Goal: Task Accomplishment & Management: Use online tool/utility

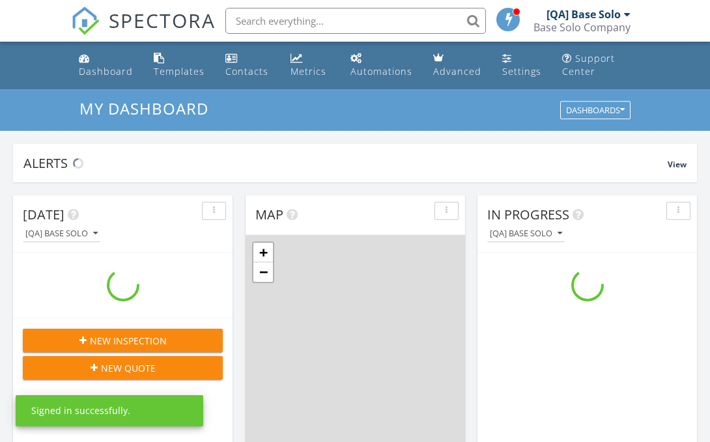
scroll to position [1186, 711]
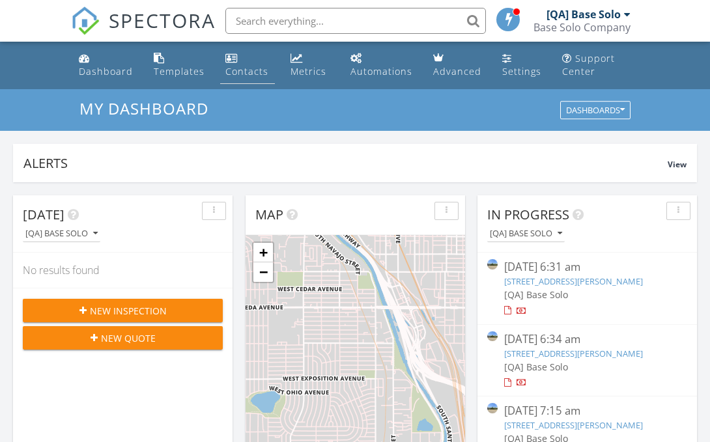
click at [246, 65] on div "Contacts" at bounding box center [246, 71] width 43 height 12
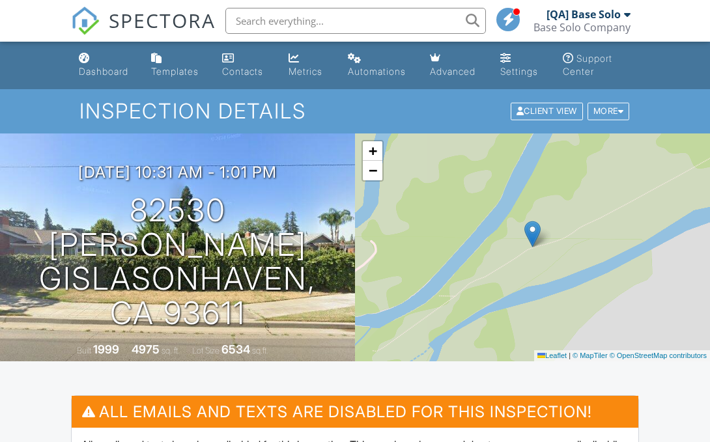
scroll to position [346, 0]
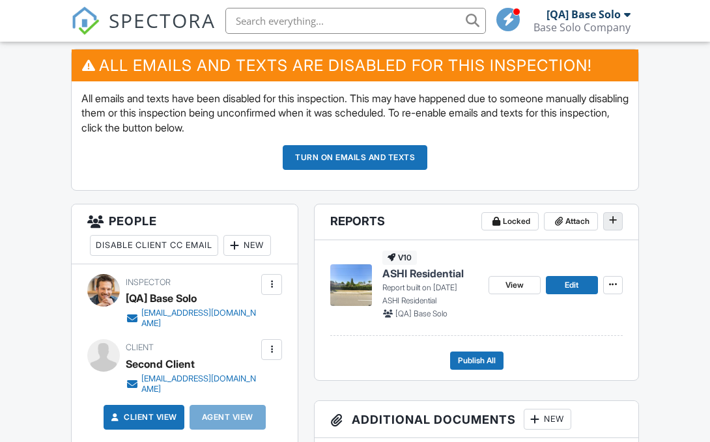
click at [612, 221] on icon at bounding box center [613, 220] width 8 height 9
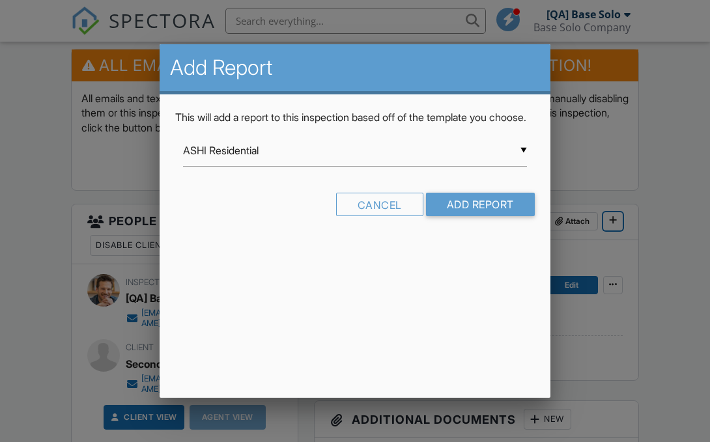
click at [355, 165] on input "ASHI Residential" at bounding box center [355, 151] width 344 height 32
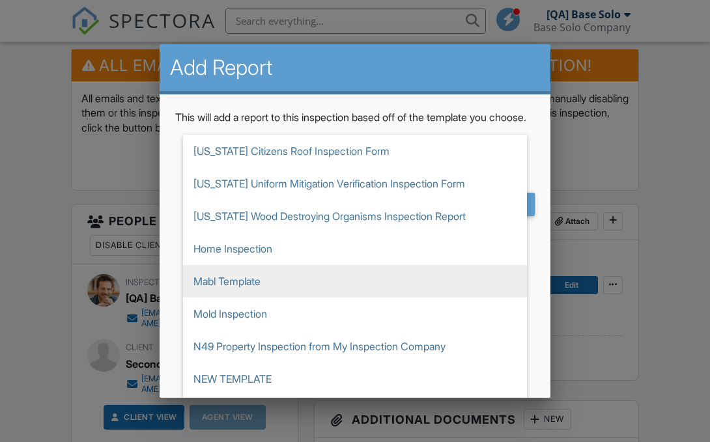
click at [355, 296] on span "Mabl Template" at bounding box center [355, 281] width 344 height 33
type input "Mabl Template"
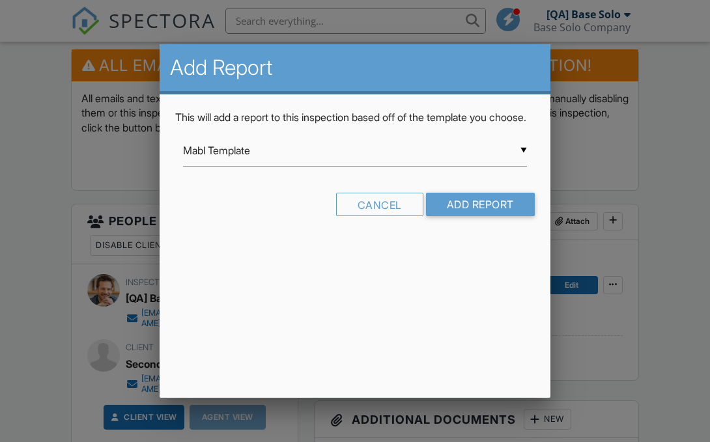
scroll to position [0, 0]
click at [479, 216] on input "Add Report" at bounding box center [480, 204] width 109 height 23
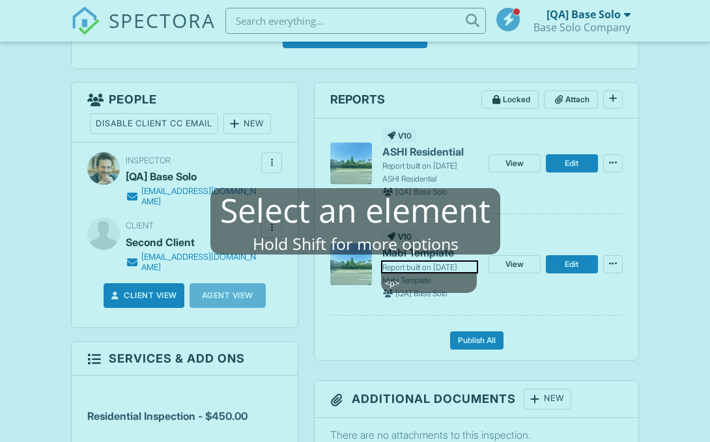
click at [427, 265] on mablhighlight "<p>" at bounding box center [429, 267] width 97 height 13
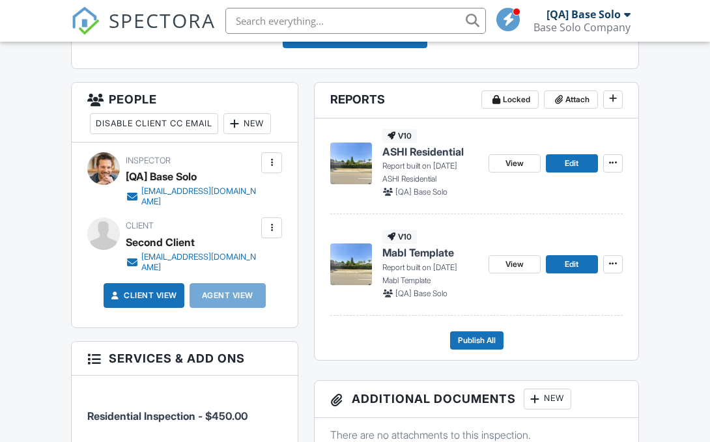
click at [419, 253] on span "Mabl Template" at bounding box center [418, 253] width 72 height 14
